Goal: Transaction & Acquisition: Subscribe to service/newsletter

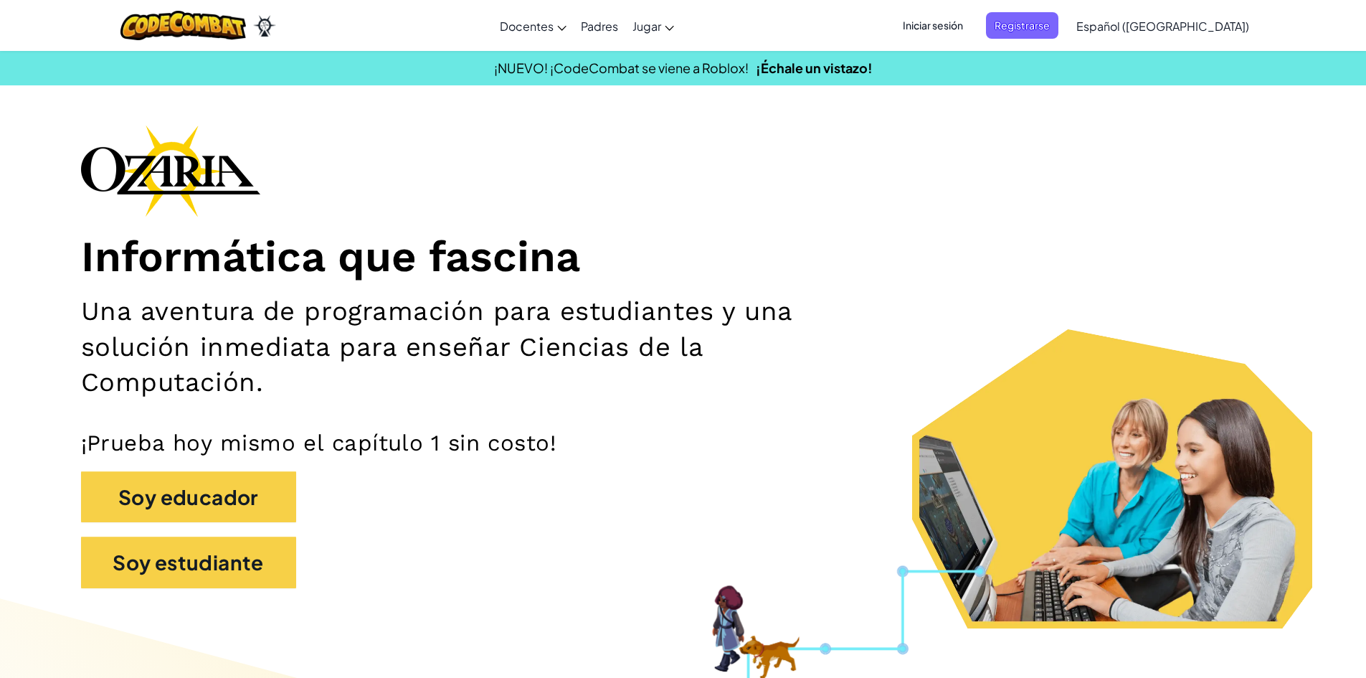
click at [1006, 204] on div "Informática que fascina Una aventura de programación para estudiantes y una sol…" at bounding box center [683, 364] width 1205 height 478
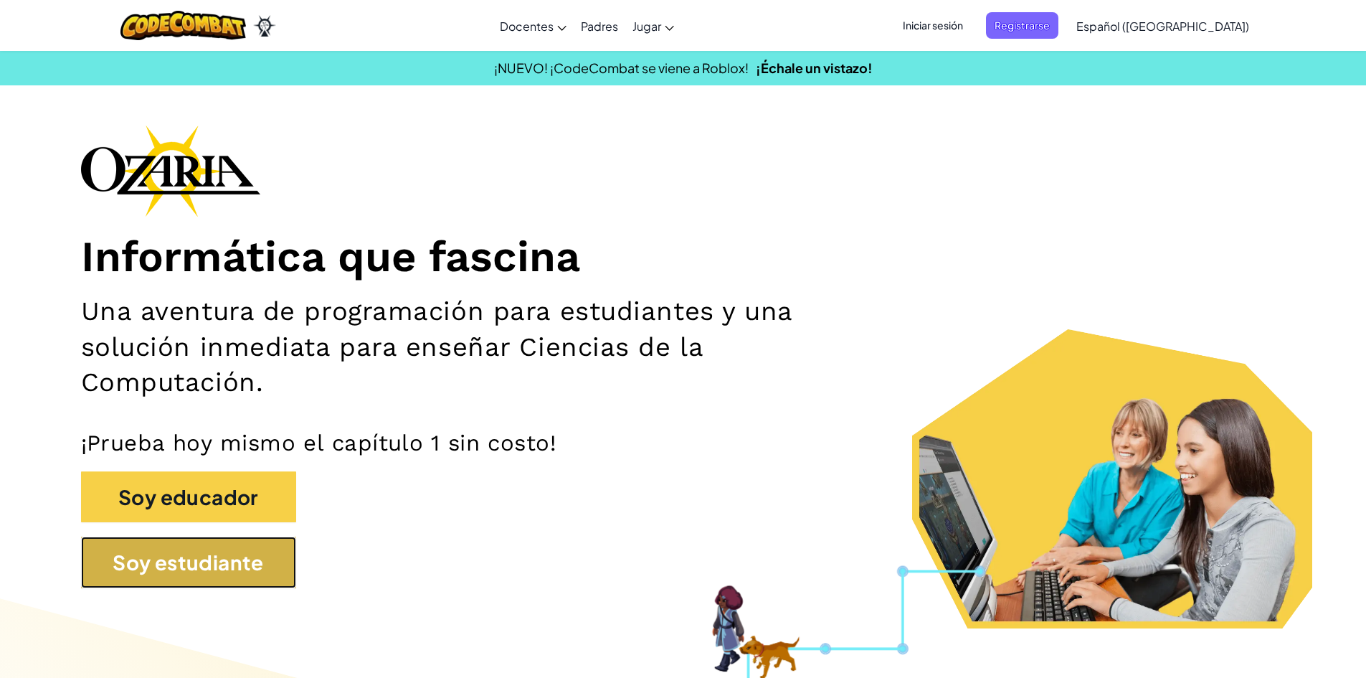
click at [219, 567] on button "Soy estudiante" at bounding box center [188, 562] width 215 height 52
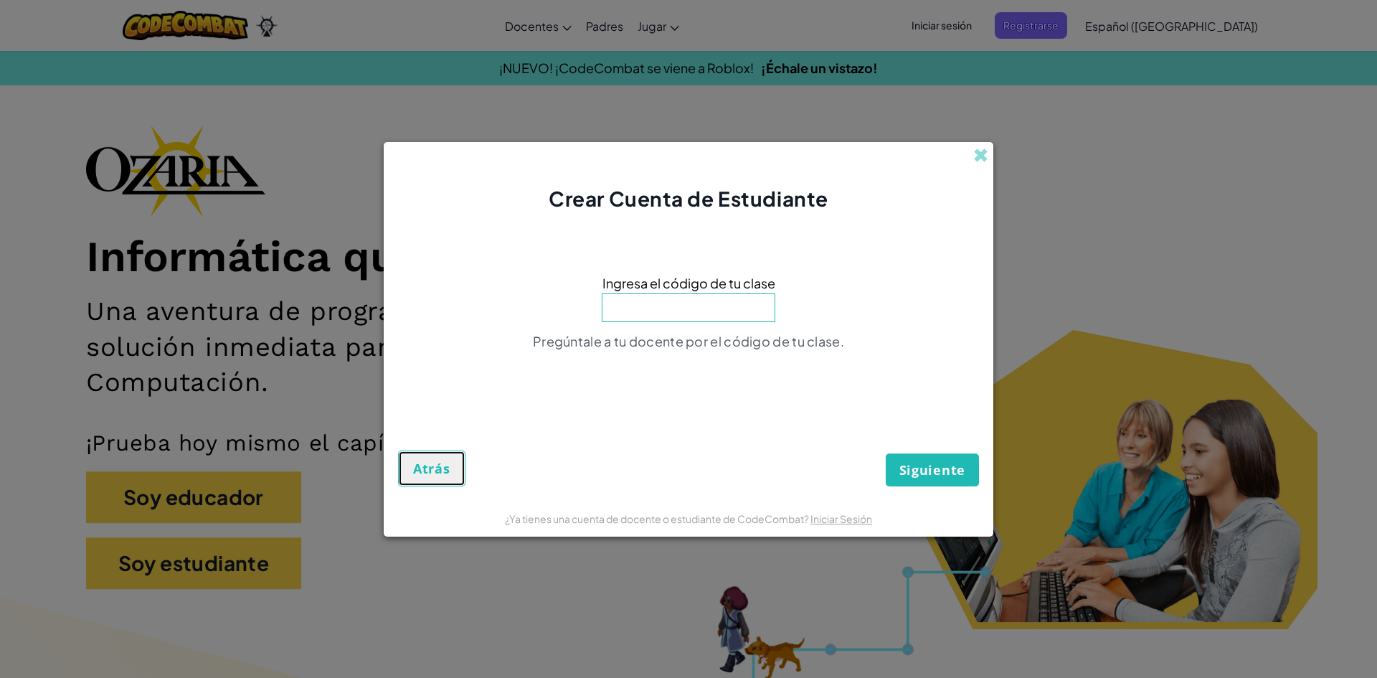
click at [438, 470] on span "Atrás" at bounding box center [431, 468] width 37 height 17
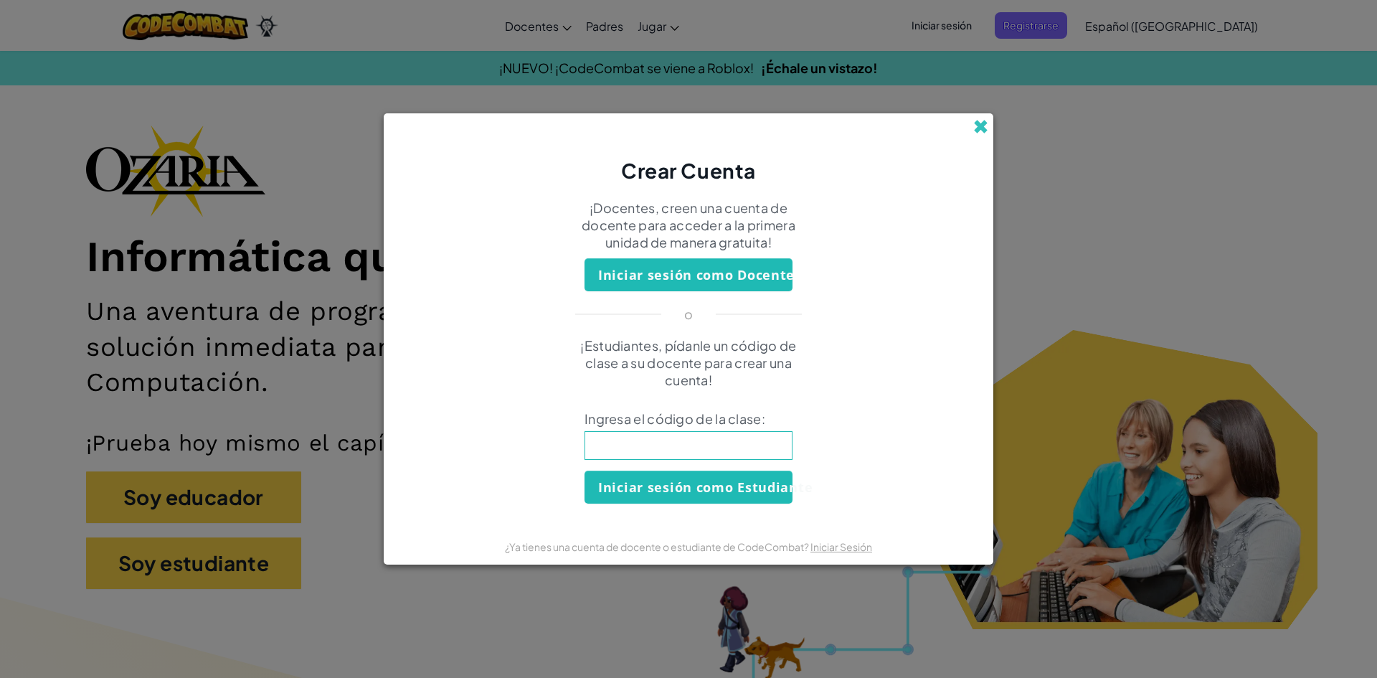
click at [985, 128] on span at bounding box center [980, 126] width 15 height 15
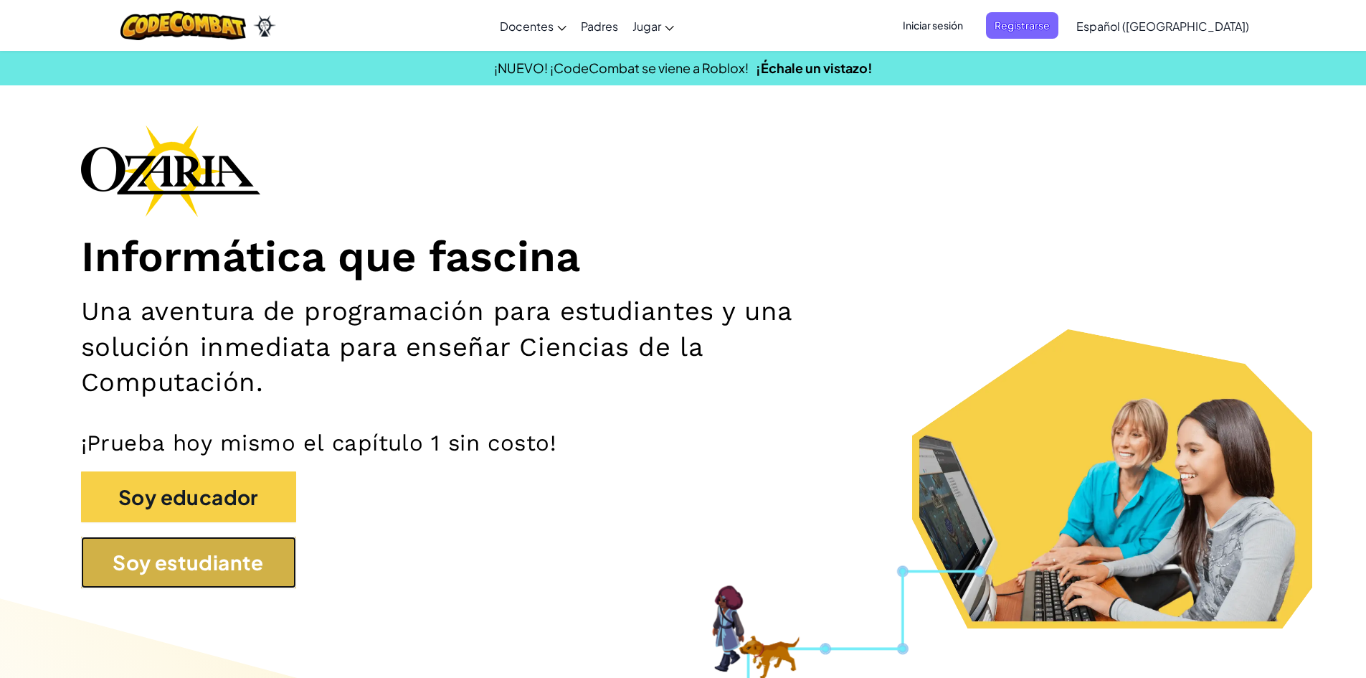
click at [259, 569] on button "Soy estudiante" at bounding box center [188, 562] width 215 height 52
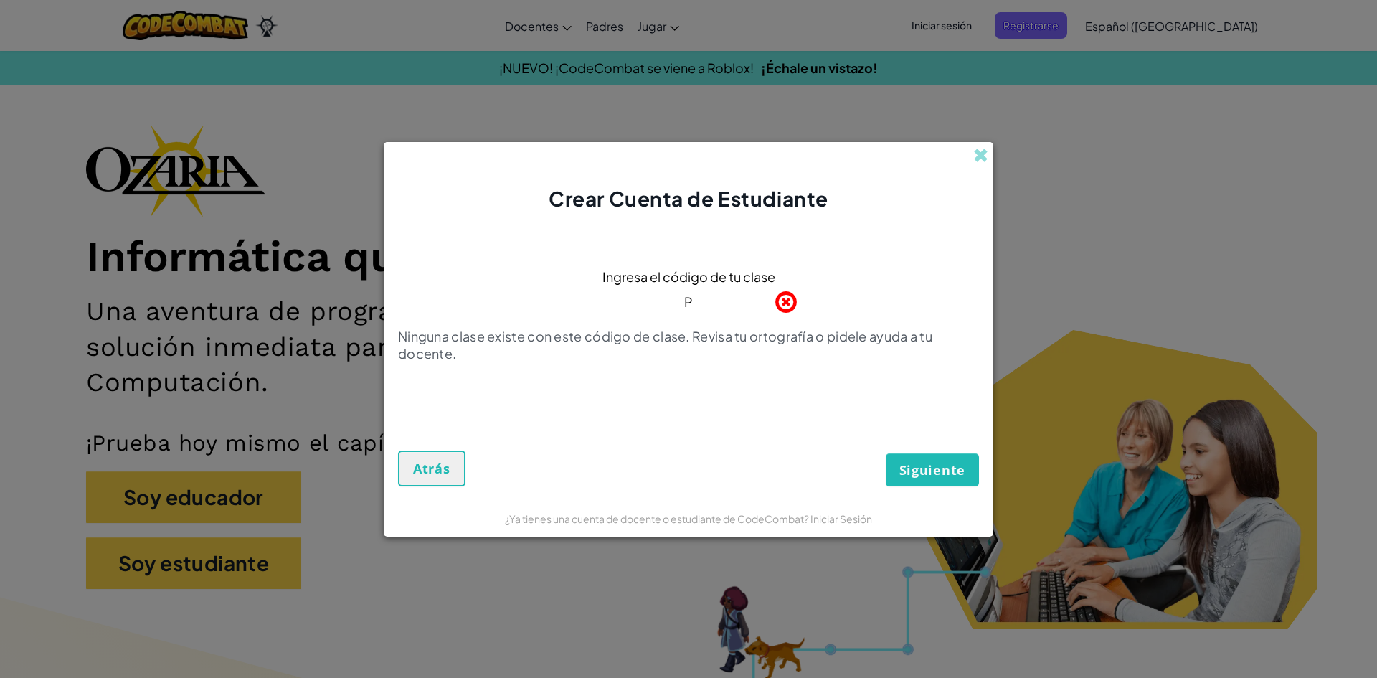
type input "PLayGoatSand"
click at [968, 465] on button "Siguiente" at bounding box center [932, 469] width 93 height 33
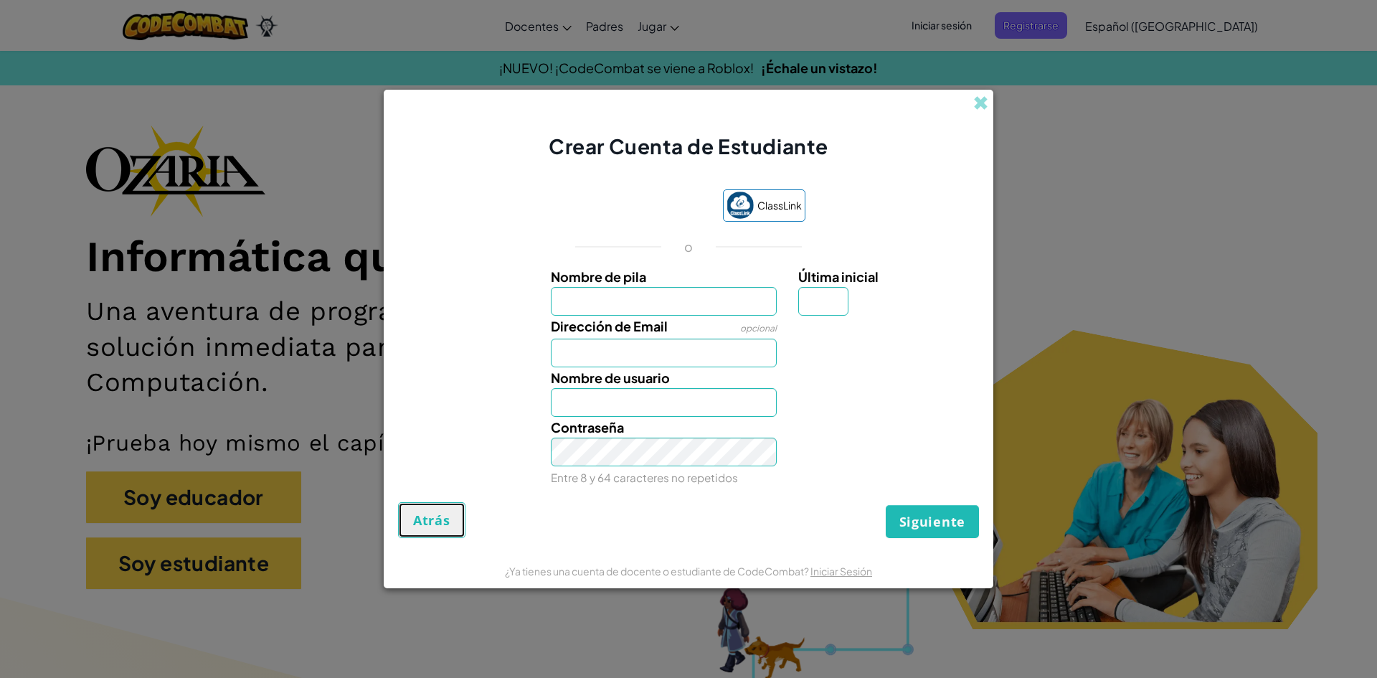
click at [422, 523] on span "Atrás" at bounding box center [431, 519] width 37 height 17
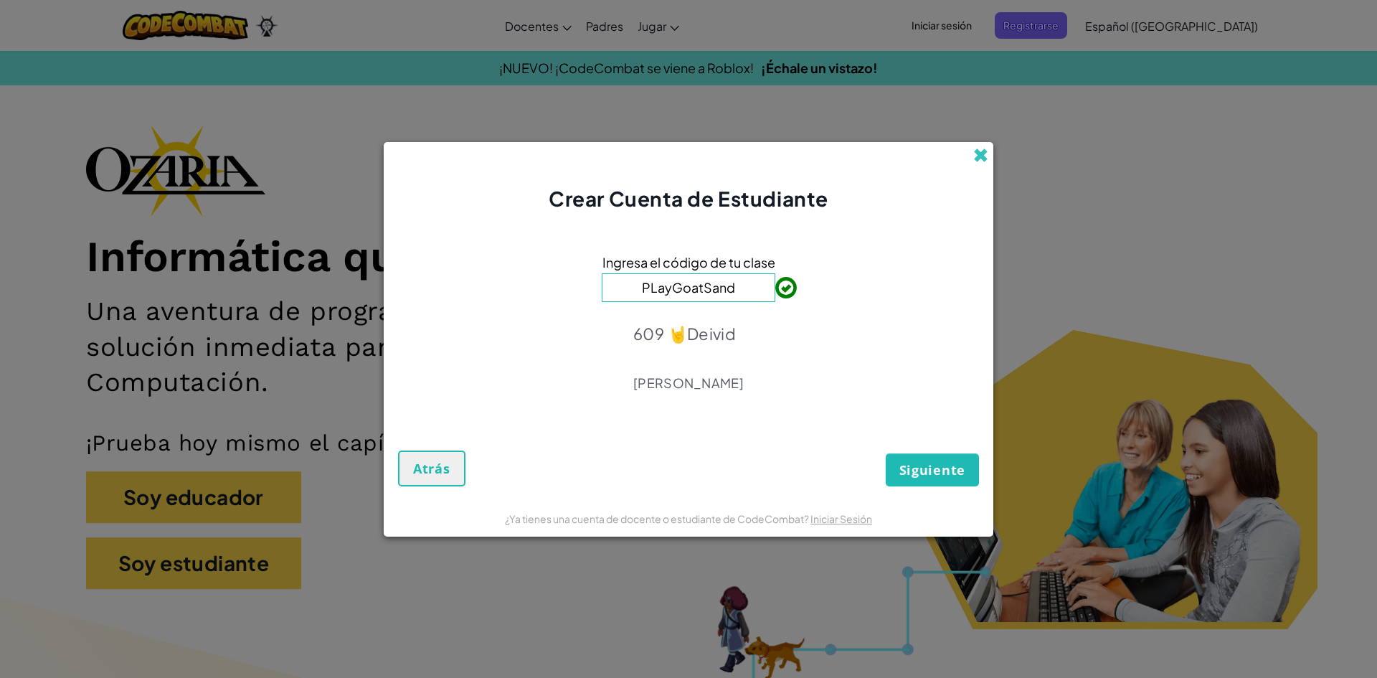
click at [980, 155] on span at bounding box center [980, 155] width 15 height 15
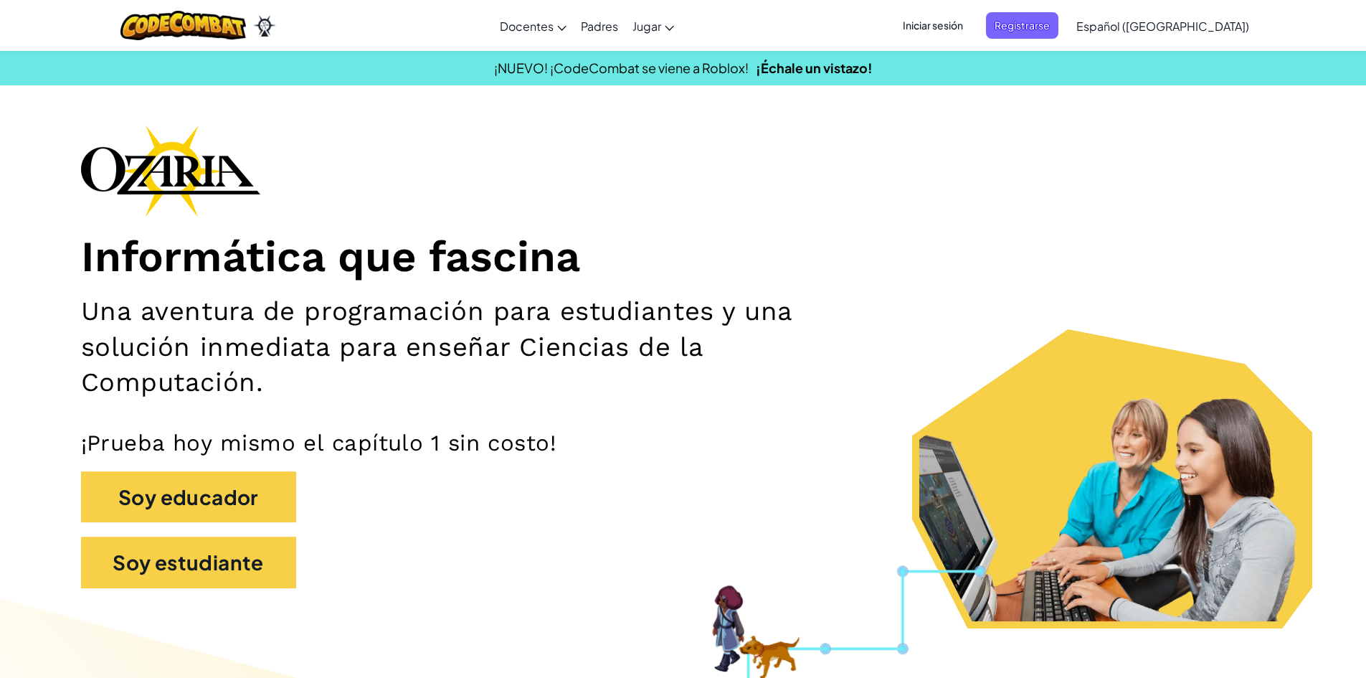
click at [951, 22] on span "Iniciar sesión" at bounding box center [932, 25] width 77 height 27
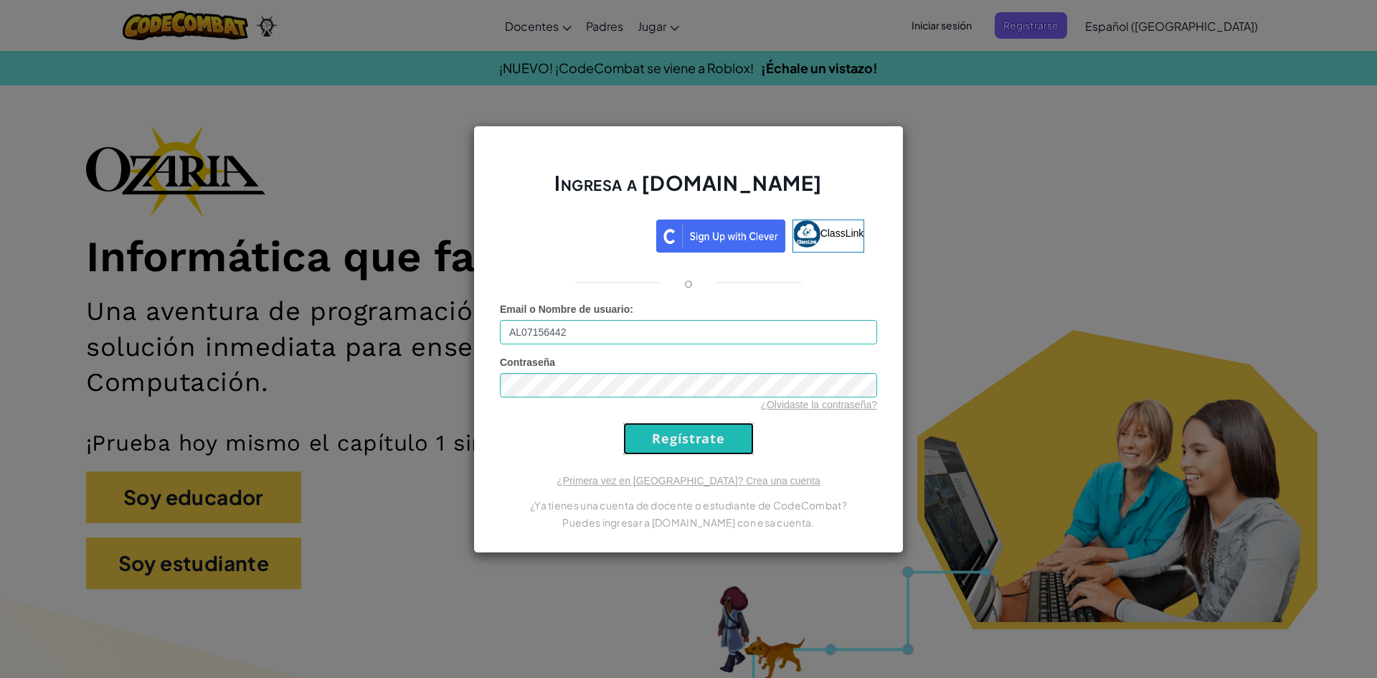
click at [689, 447] on input "Regístrate" at bounding box center [688, 438] width 131 height 32
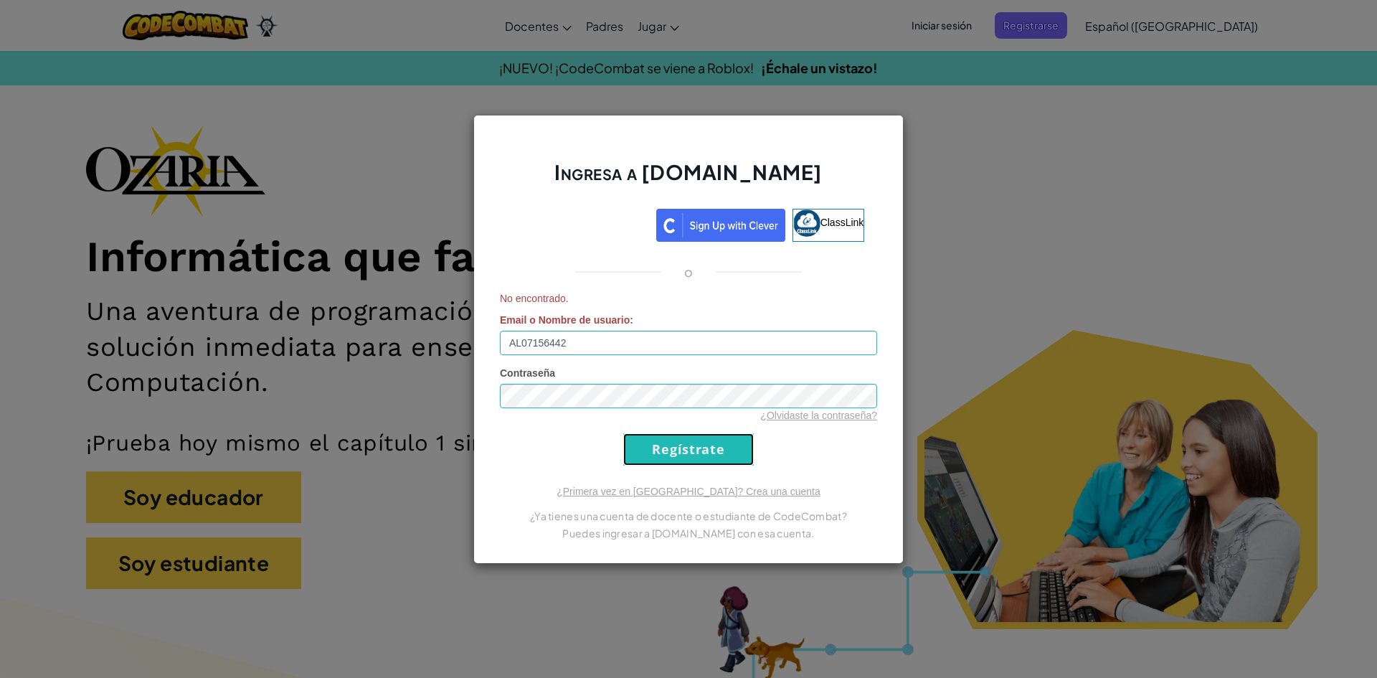
click at [696, 451] on input "Regístrate" at bounding box center [688, 449] width 131 height 32
click at [680, 343] on input "AL07156442" at bounding box center [688, 343] width 377 height 24
click at [703, 458] on input "Regístrate" at bounding box center [688, 449] width 131 height 32
click at [713, 447] on input "Regístrate" at bounding box center [688, 449] width 131 height 32
click at [632, 329] on div "No encontrado. Email o Nombre de usuario : AL07156442" at bounding box center [688, 323] width 377 height 64
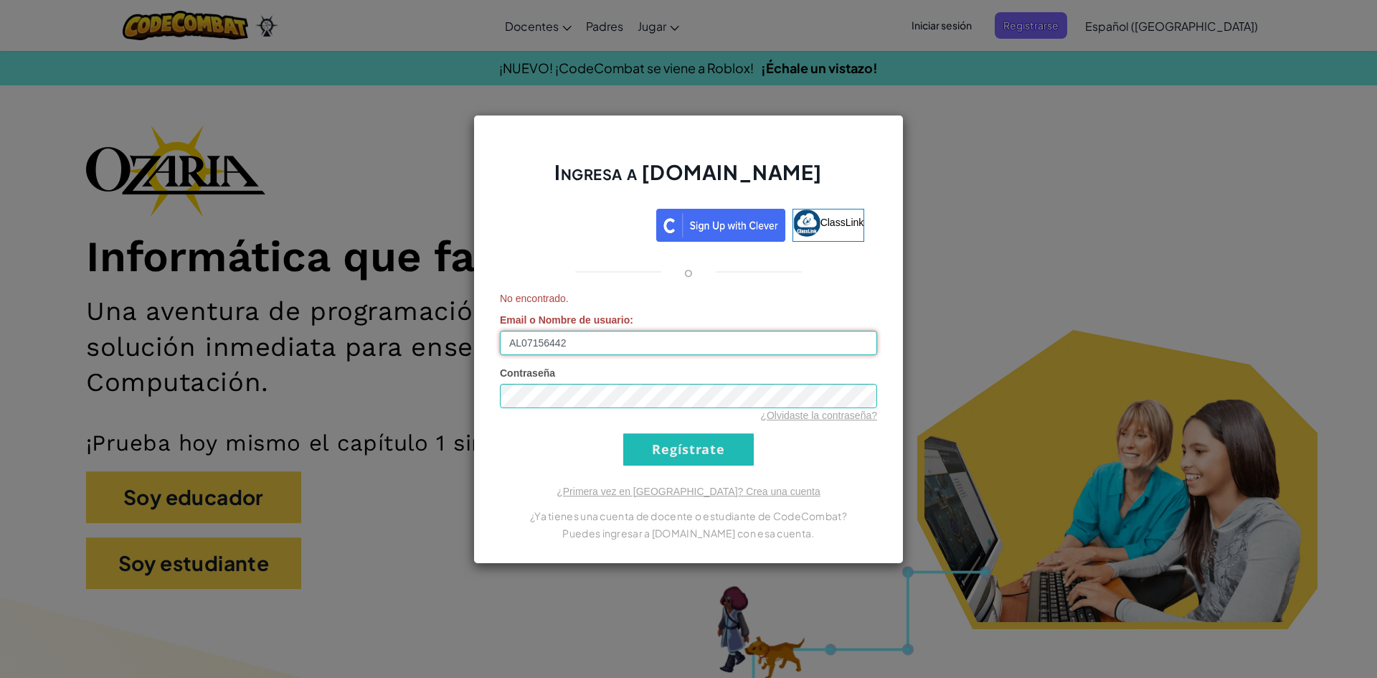
click at [634, 336] on input "AL07156442" at bounding box center [688, 343] width 377 height 24
type input "A"
click at [634, 336] on input "Email o Nombre de usuario :" at bounding box center [688, 343] width 377 height 24
type input "A"
click at [826, 339] on input "Email o Nombre de usuario :" at bounding box center [688, 343] width 377 height 24
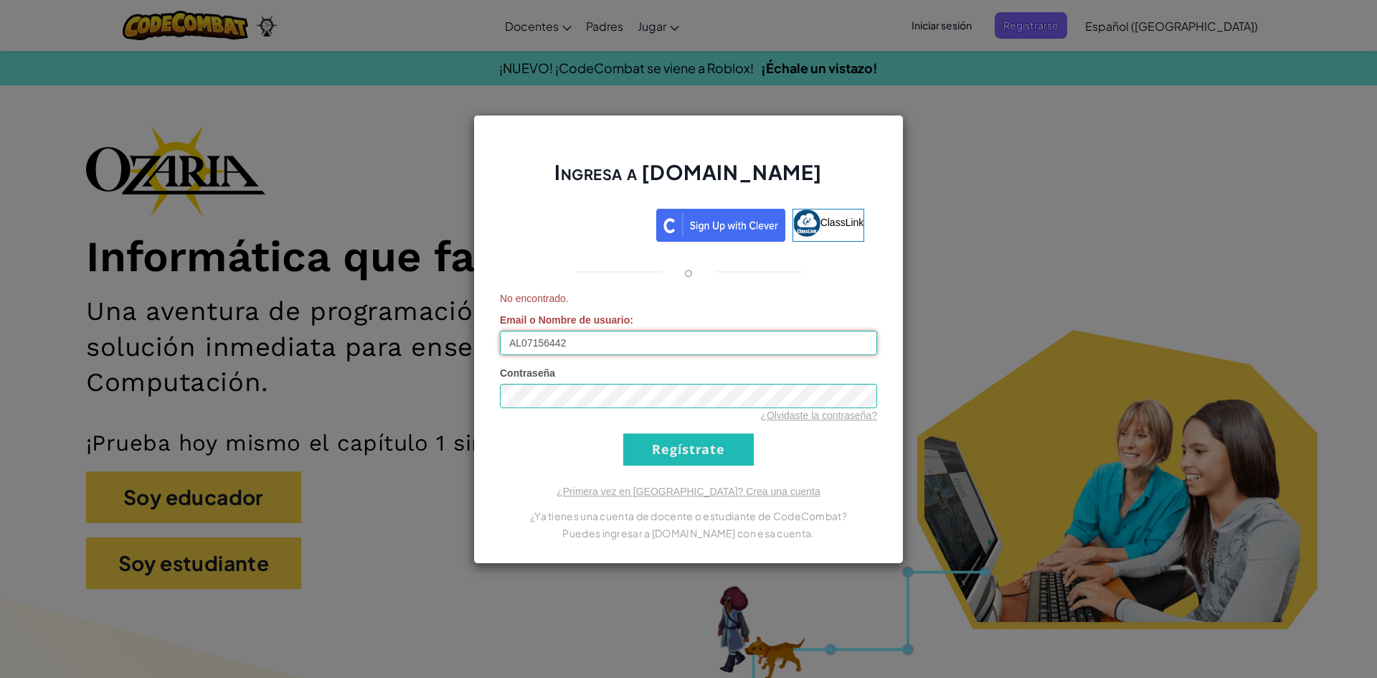
click at [628, 341] on input "AL07156442" at bounding box center [688, 343] width 377 height 24
type input "[EMAIL_ADDRESS][DOMAIN_NAME]"
click at [722, 459] on input "Regístrate" at bounding box center [688, 449] width 131 height 32
